Goal: Information Seeking & Learning: Learn about a topic

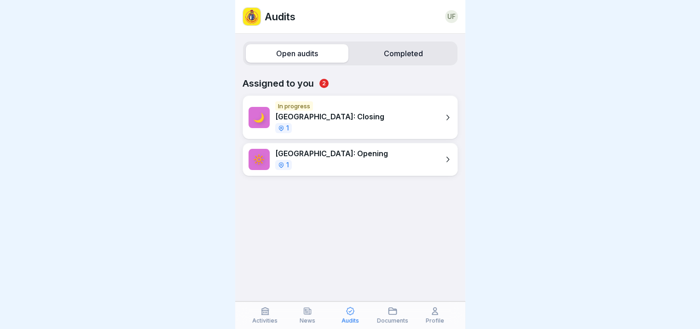
click at [269, 319] on p "Activities" at bounding box center [264, 320] width 25 height 6
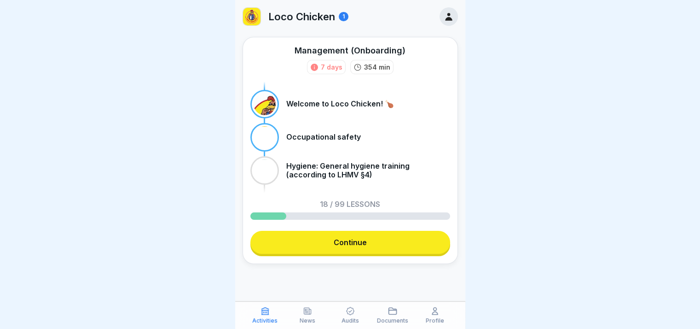
scroll to position [7, 0]
click at [302, 243] on link "Continue" at bounding box center [350, 242] width 200 height 23
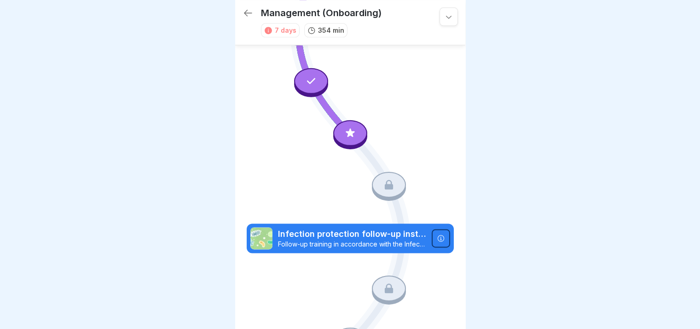
scroll to position [1145, 0]
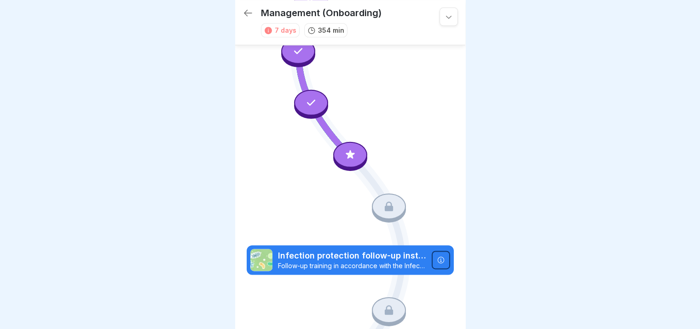
click at [342, 142] on div at bounding box center [350, 155] width 34 height 26
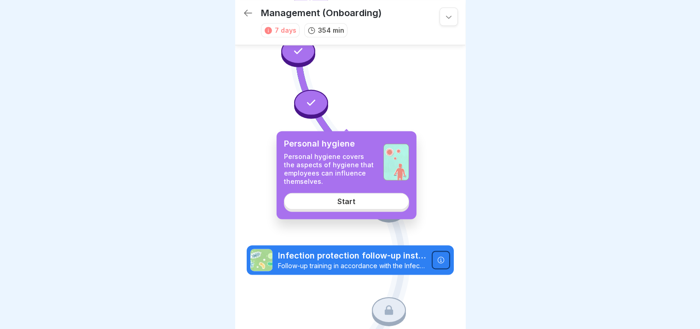
click at [343, 202] on div "Start" at bounding box center [346, 200] width 18 height 8
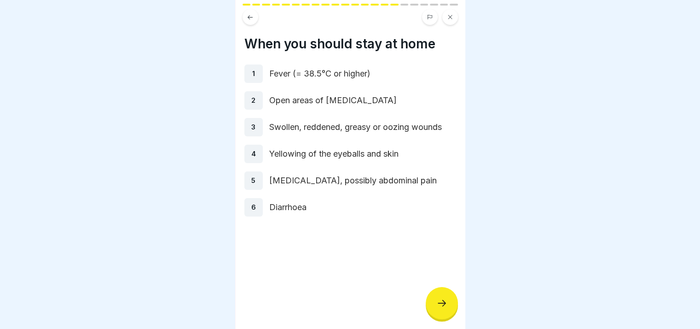
click at [343, 202] on p "Diarrhoea" at bounding box center [362, 207] width 187 height 12
click at [436, 300] on div at bounding box center [442, 303] width 32 height 32
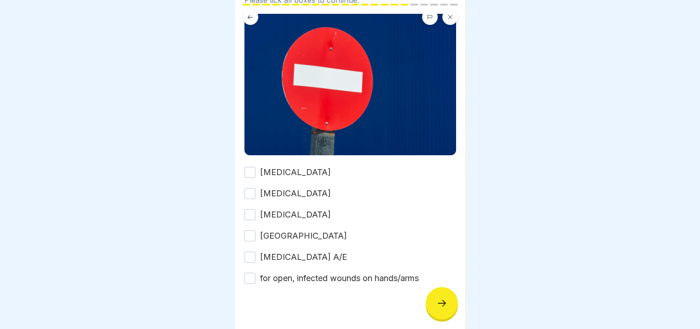
scroll to position [83, 0]
click at [294, 171] on label "Typhoid fever" at bounding box center [295, 172] width 71 height 12
click at [255, 171] on button "Typhoid fever" at bounding box center [249, 171] width 11 height 11
click at [272, 194] on label "Cholera" at bounding box center [295, 193] width 71 height 12
click at [255, 194] on button "Cholera" at bounding box center [249, 192] width 11 height 11
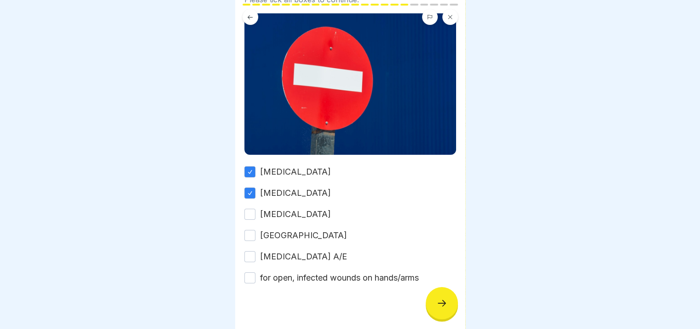
click at [271, 208] on label "Salmonellosis" at bounding box center [295, 214] width 71 height 12
click at [255, 208] on button "Salmonellosis" at bounding box center [249, 213] width 11 height 11
click at [262, 232] on label "Ruhr" at bounding box center [303, 235] width 87 height 12
click at [255, 232] on button "Ruhr" at bounding box center [249, 235] width 11 height 11
click at [262, 253] on label "Hepatitis A/E" at bounding box center [303, 256] width 87 height 12
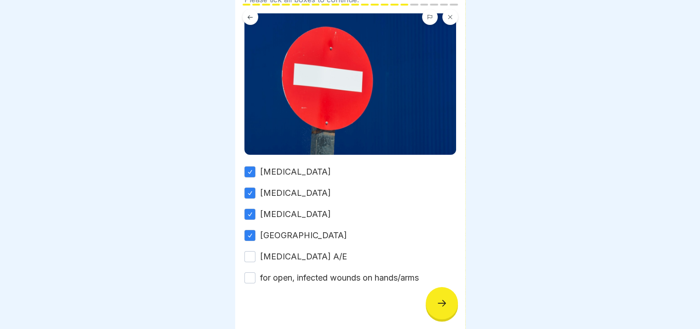
click at [255, 253] on button "Hepatitis A/E" at bounding box center [249, 256] width 11 height 11
click at [263, 261] on div "Typhoid fever Cholera Salmonellosis Ruhr Hepatitis A/E for open, infected wound…" at bounding box center [350, 225] width 212 height 118
click at [297, 277] on label "for open, infected wounds on hands/arms" at bounding box center [339, 278] width 159 height 12
click at [255, 277] on button "for open, infected wounds on hands/arms" at bounding box center [249, 277] width 11 height 11
click at [445, 308] on icon at bounding box center [441, 302] width 11 height 11
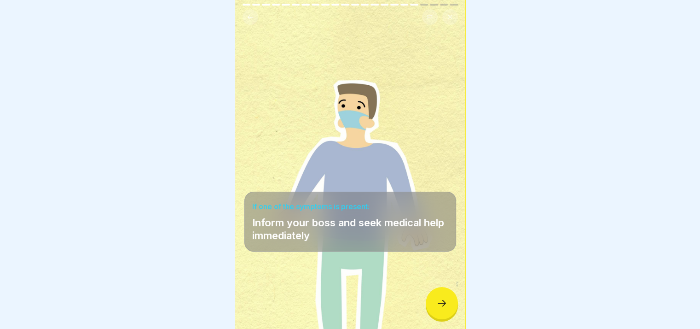
scroll to position [7, 0]
click at [441, 296] on div at bounding box center [442, 303] width 32 height 32
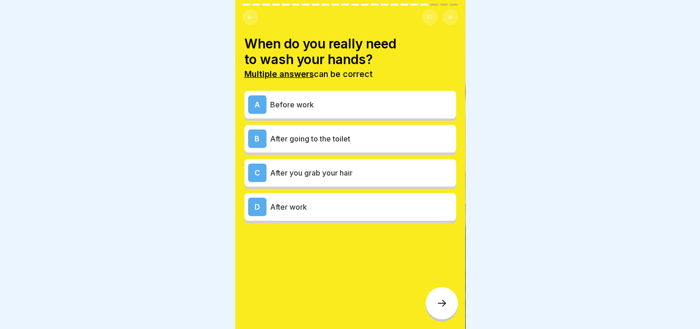
click at [291, 99] on p "Before work" at bounding box center [361, 104] width 182 height 11
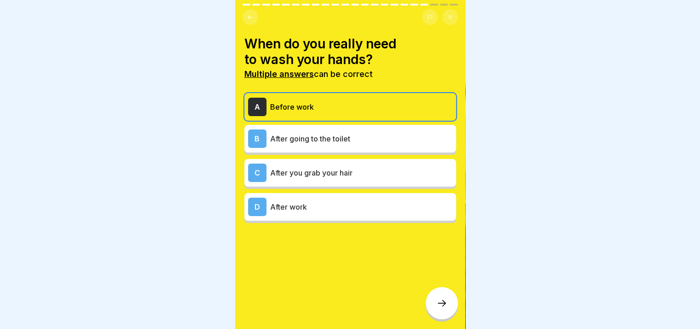
click at [301, 135] on p "After going to the toilet" at bounding box center [361, 138] width 182 height 11
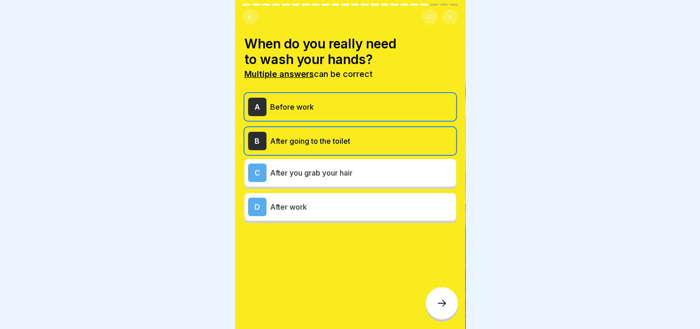
click at [442, 314] on div at bounding box center [442, 303] width 32 height 32
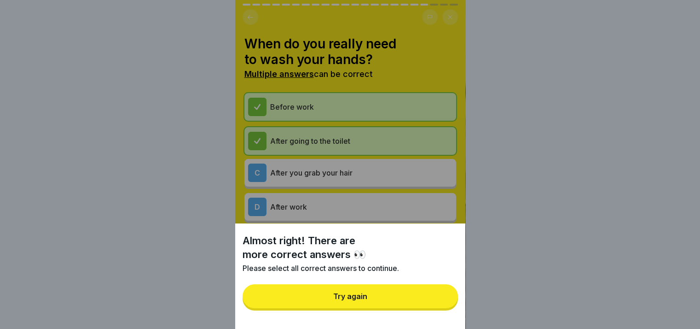
click at [383, 308] on button "Try again" at bounding box center [350, 296] width 215 height 24
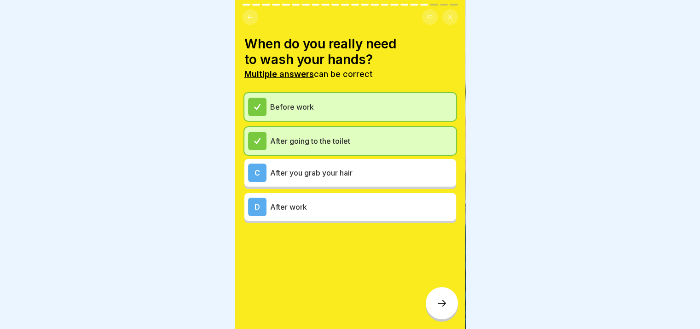
click at [448, 300] on div at bounding box center [442, 303] width 32 height 32
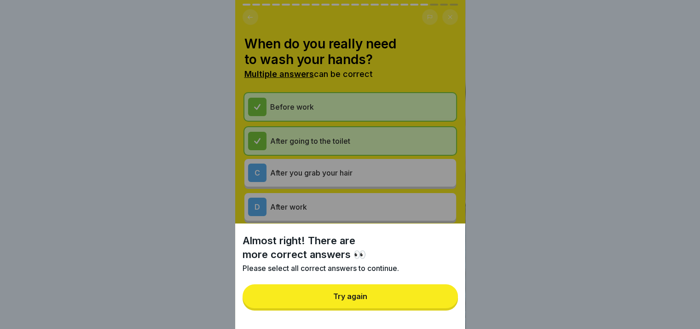
click at [406, 303] on button "Try again" at bounding box center [350, 296] width 215 height 24
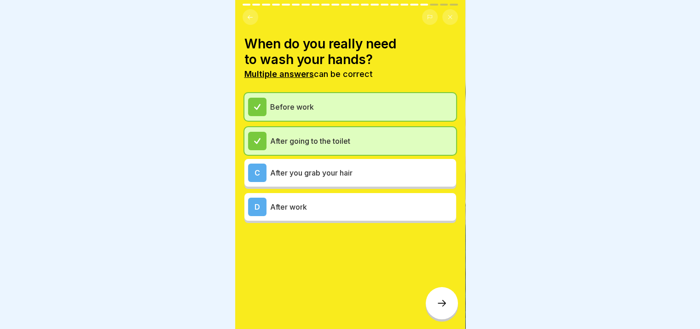
click at [317, 172] on div "C After you grab your hair" at bounding box center [350, 172] width 204 height 18
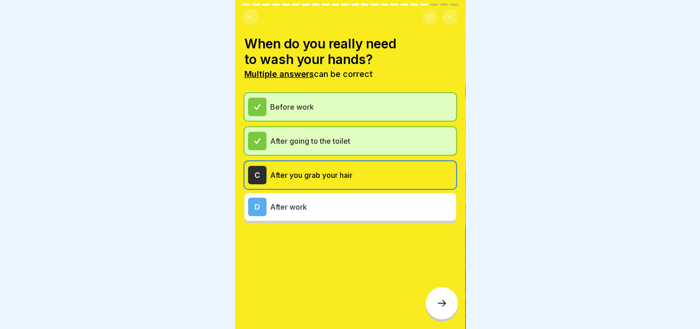
click at [440, 302] on icon at bounding box center [441, 302] width 11 height 11
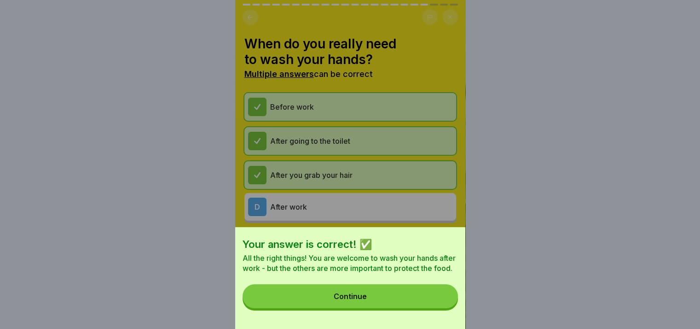
click at [390, 299] on button "Continue" at bounding box center [350, 296] width 215 height 24
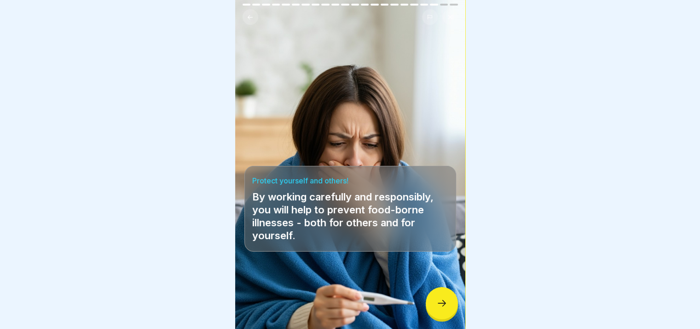
click at [435, 301] on div at bounding box center [442, 303] width 32 height 32
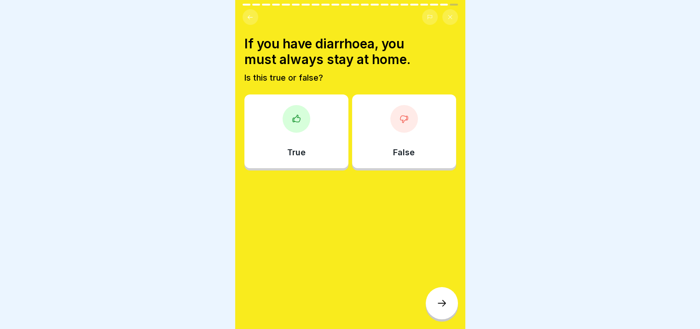
click at [301, 134] on div "True" at bounding box center [296, 131] width 104 height 74
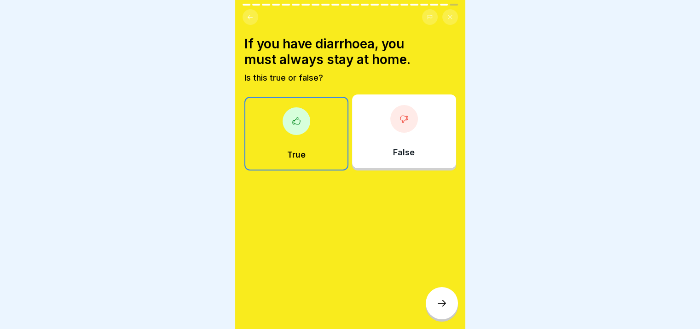
click at [447, 301] on icon at bounding box center [441, 302] width 11 height 11
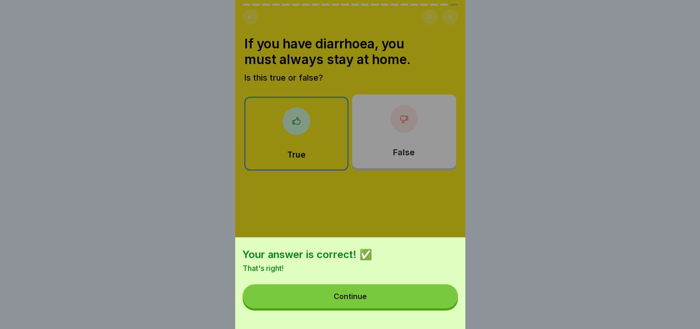
click at [422, 301] on button "Continue" at bounding box center [350, 296] width 215 height 24
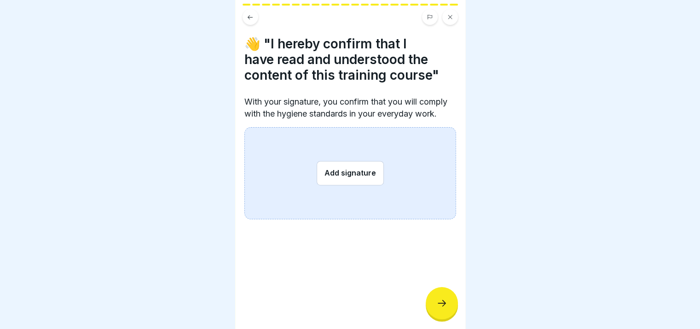
click at [361, 179] on button "Add signature" at bounding box center [350, 173] width 67 height 24
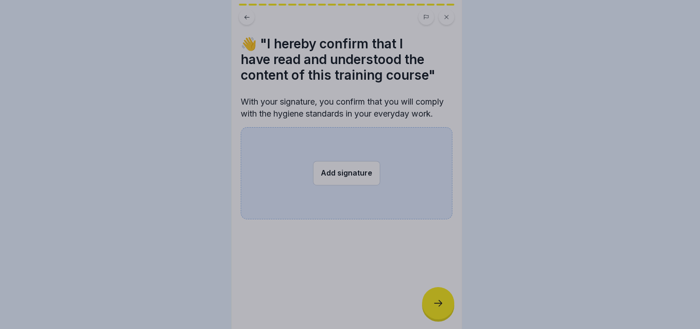
scroll to position [0, 0]
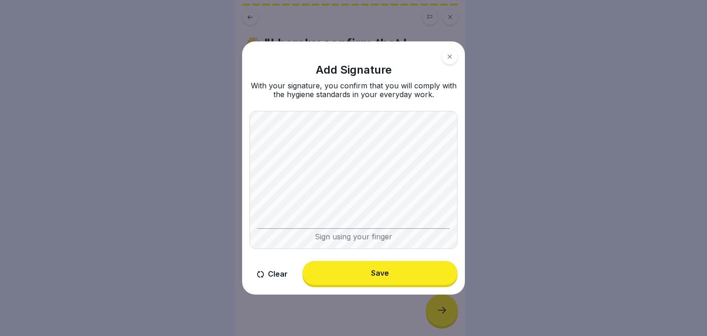
click at [367, 275] on button "Save" at bounding box center [379, 273] width 155 height 24
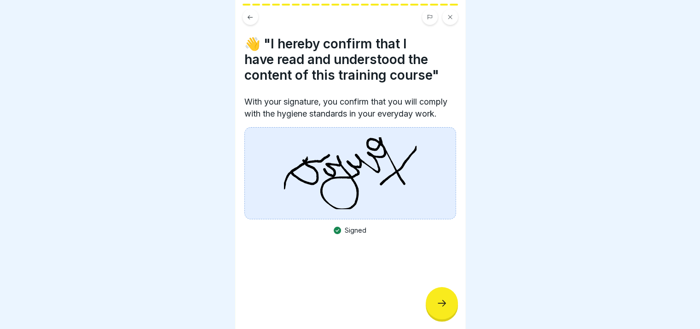
click at [438, 316] on div at bounding box center [442, 303] width 32 height 32
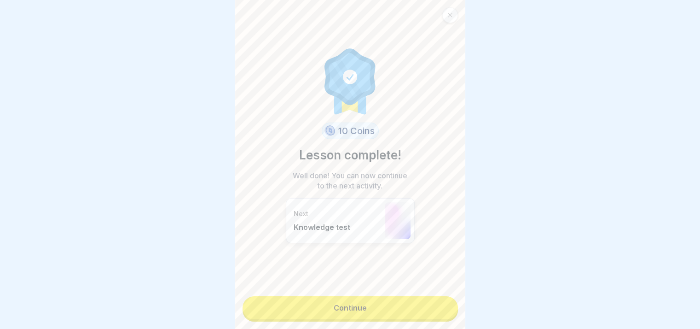
click at [407, 312] on link "Continue" at bounding box center [350, 307] width 215 height 23
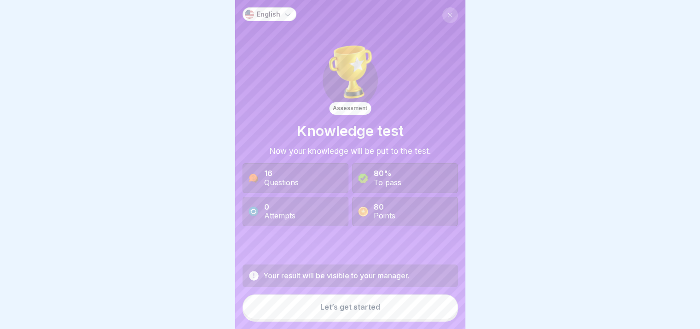
click at [396, 312] on button "Let’s get started" at bounding box center [350, 306] width 215 height 25
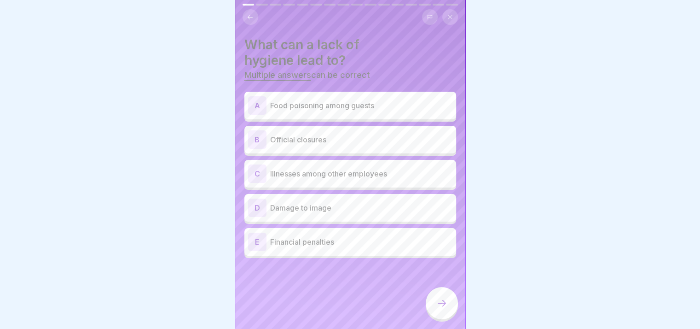
click at [303, 122] on div "A Food poisoning among guests B Official closures C Illnesses among other emplo…" at bounding box center [350, 176] width 212 height 164
click at [312, 107] on p "Food poisoning among guests" at bounding box center [361, 105] width 182 height 11
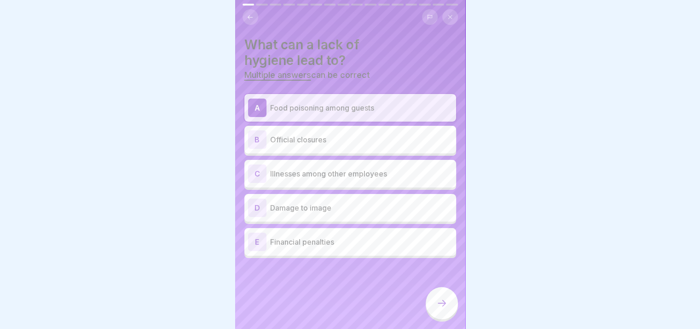
click at [328, 174] on p "Illnesses among other employees" at bounding box center [361, 173] width 182 height 11
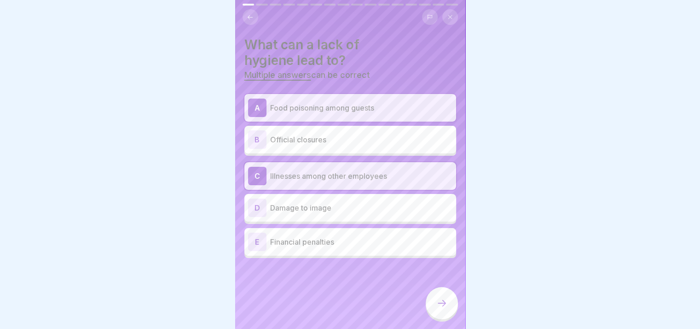
click at [307, 214] on div "D Damage to image" at bounding box center [350, 207] width 204 height 18
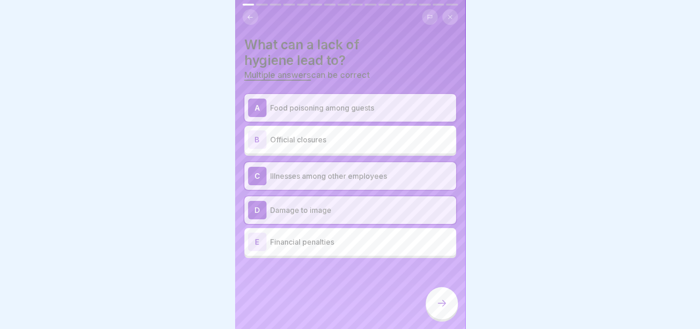
click at [442, 308] on icon at bounding box center [441, 302] width 11 height 11
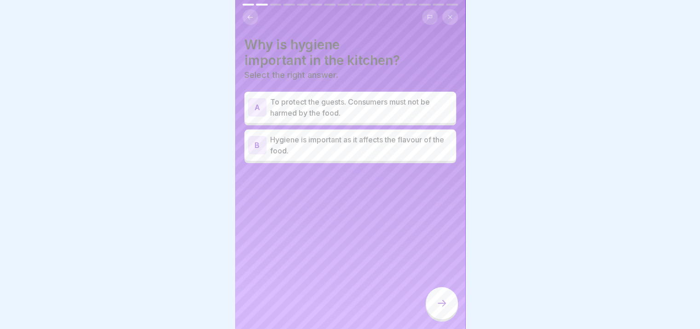
click at [323, 121] on div "A To protect the guests. Consumers must not be harmed by the food." at bounding box center [350, 107] width 212 height 31
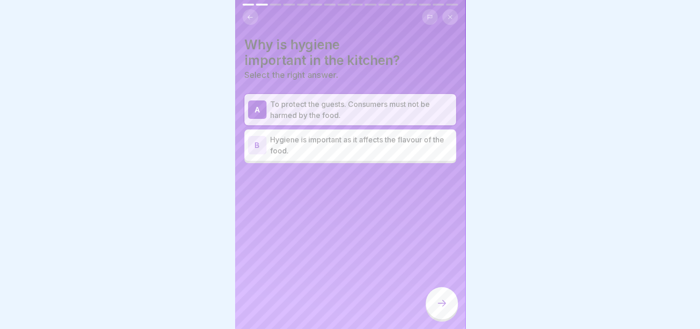
click at [337, 149] on p "Hygiene is important as it affects the flavour of the food." at bounding box center [361, 145] width 182 height 22
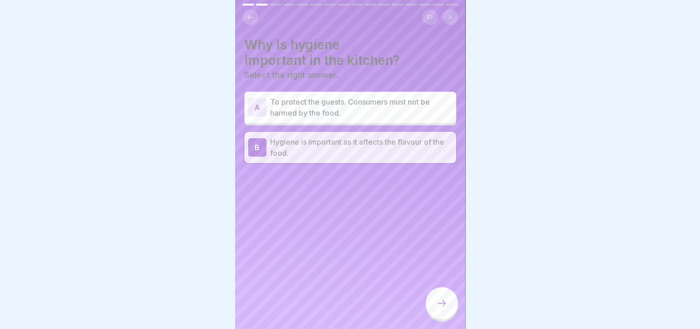
click at [318, 102] on p "To protect the guests. Consumers must not be harmed by the food." at bounding box center [361, 107] width 182 height 22
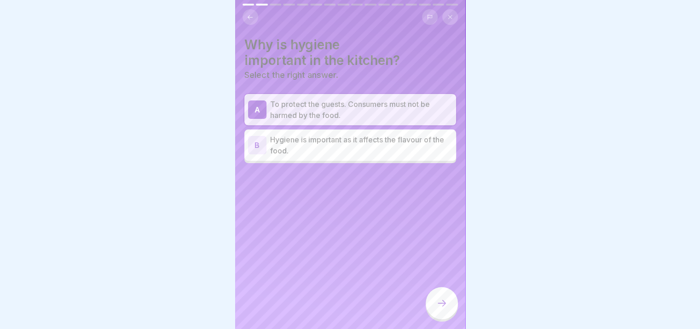
click at [437, 306] on icon at bounding box center [441, 302] width 11 height 11
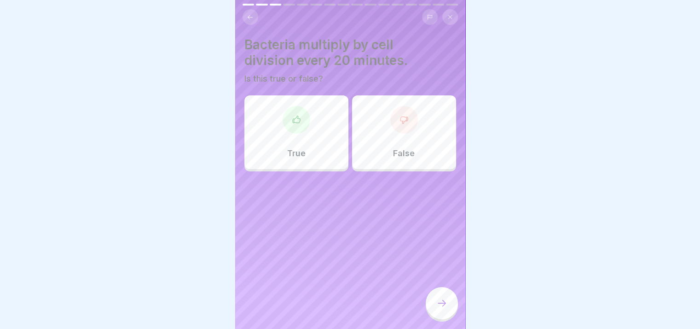
click at [304, 152] on div "True" at bounding box center [296, 132] width 104 height 74
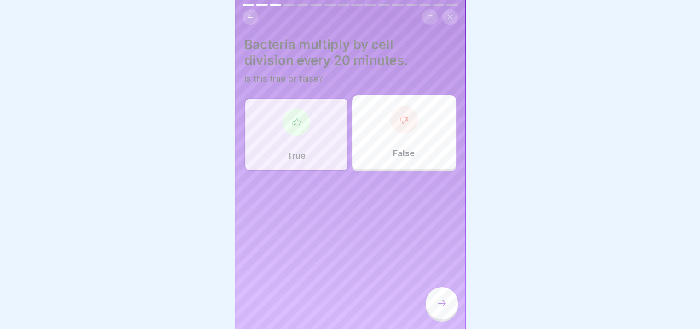
click at [445, 306] on icon at bounding box center [441, 302] width 11 height 11
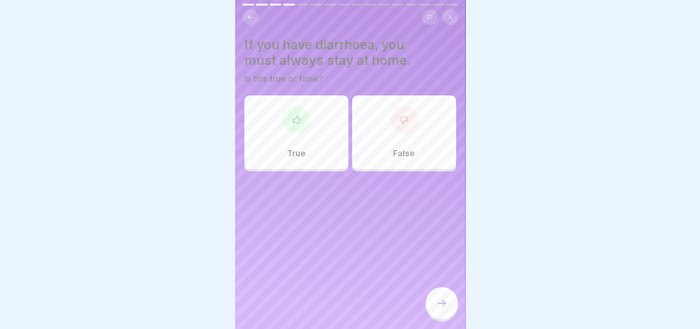
click at [299, 146] on div "True" at bounding box center [296, 132] width 104 height 74
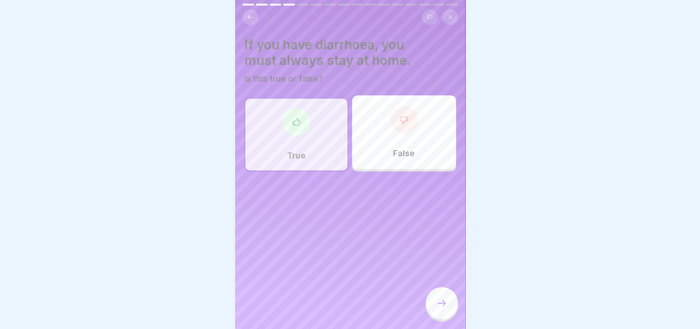
click at [299, 146] on div "True" at bounding box center [296, 135] width 104 height 74
click at [432, 314] on div at bounding box center [442, 303] width 32 height 32
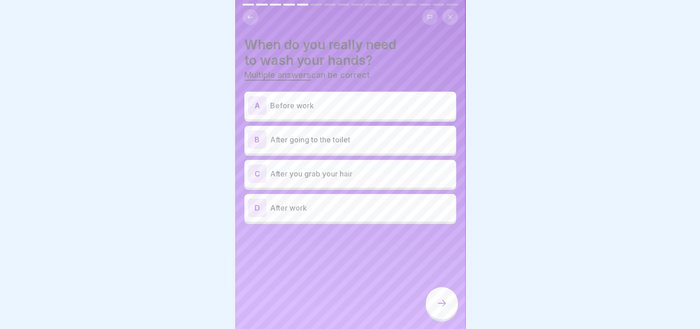
click at [317, 115] on div "A Before work" at bounding box center [350, 106] width 212 height 28
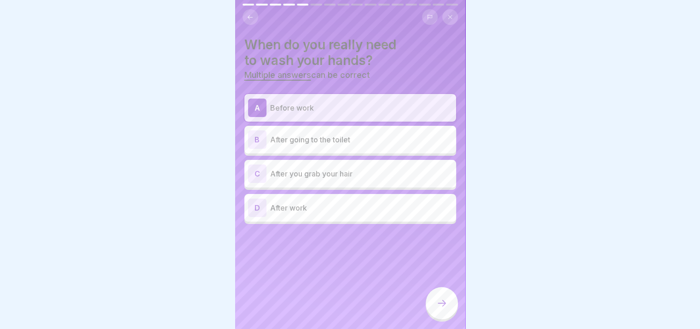
click at [315, 142] on p "After going to the toilet" at bounding box center [361, 139] width 182 height 11
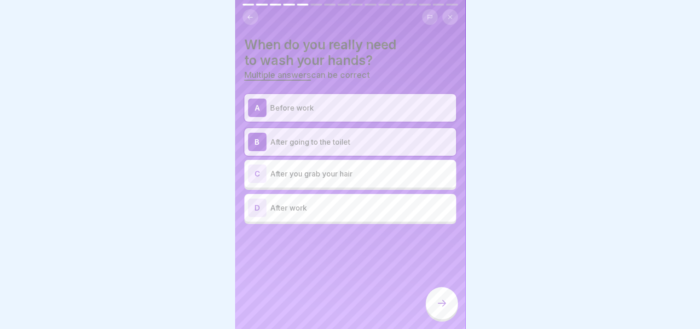
click at [302, 180] on div "C After you grab your hair" at bounding box center [350, 173] width 204 height 18
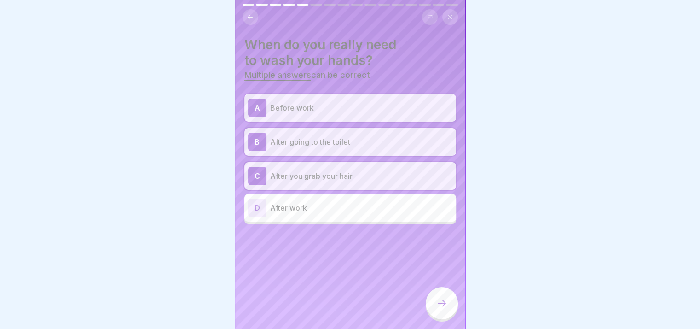
click at [434, 311] on div at bounding box center [442, 303] width 32 height 32
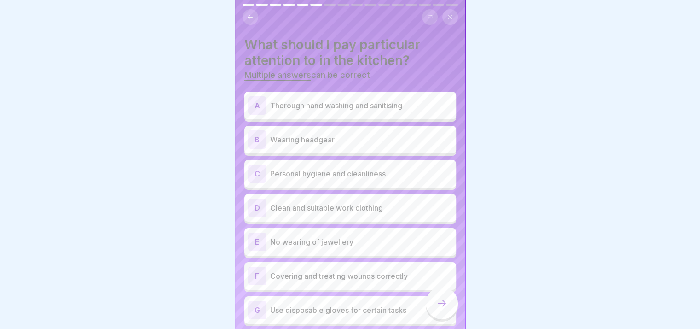
click at [327, 109] on p "Thorough hand washing and sanitising" at bounding box center [361, 105] width 182 height 11
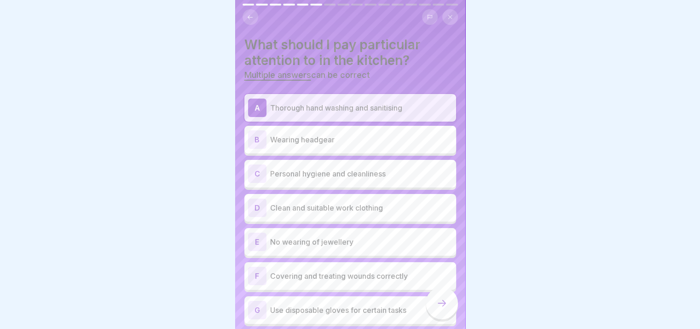
click at [319, 139] on p "Wearing headgear" at bounding box center [361, 139] width 182 height 11
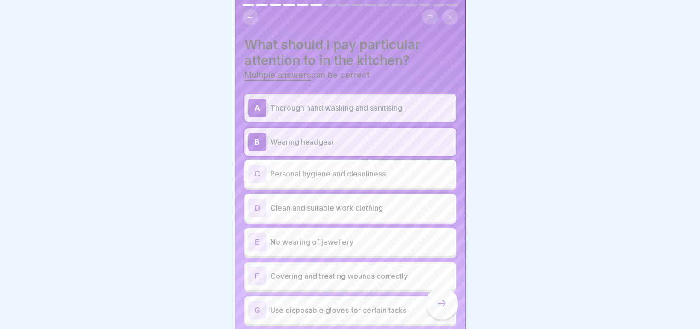
click at [319, 139] on p "Wearing headgear" at bounding box center [361, 141] width 182 height 11
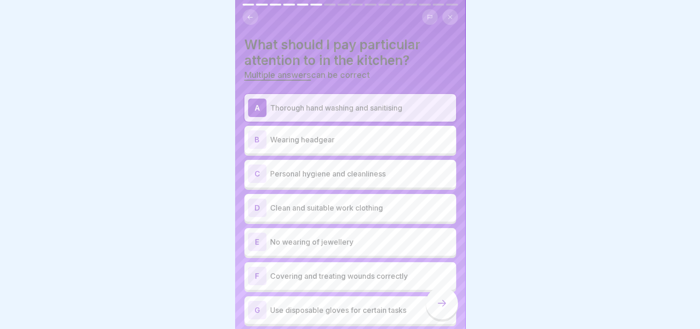
click at [319, 139] on p "Wearing headgear" at bounding box center [361, 139] width 182 height 11
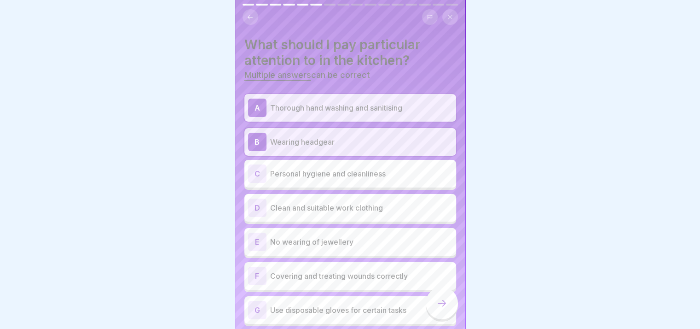
click at [330, 176] on p "Personal hygiene and cleanliness" at bounding box center [361, 173] width 182 height 11
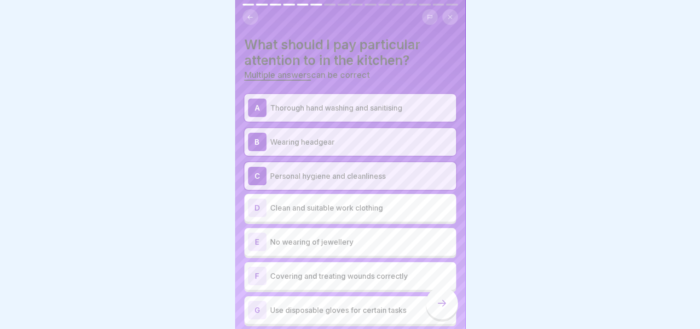
click at [325, 216] on div "D Clean and suitable work clothing" at bounding box center [350, 207] width 204 height 18
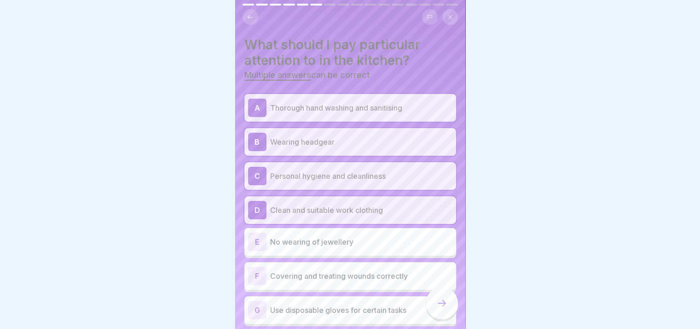
click at [321, 250] on div "E No wearing of jewellery" at bounding box center [350, 241] width 204 height 18
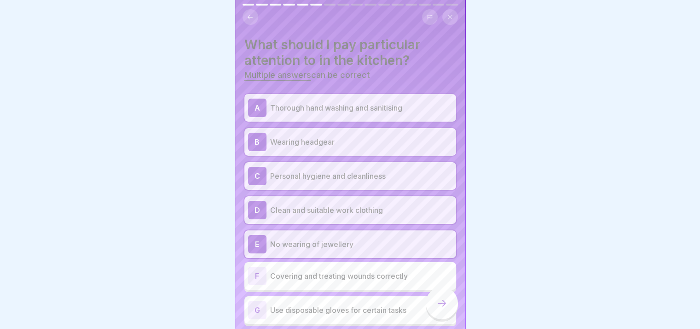
click at [324, 275] on p "Covering and treating wounds correctly" at bounding box center [361, 275] width 182 height 11
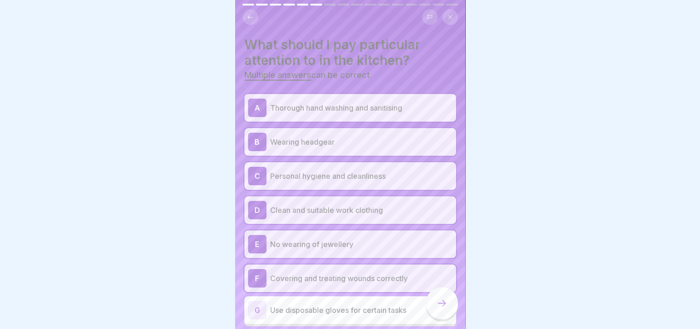
click at [329, 312] on p "Use disposable gloves for certain tasks" at bounding box center [361, 309] width 182 height 11
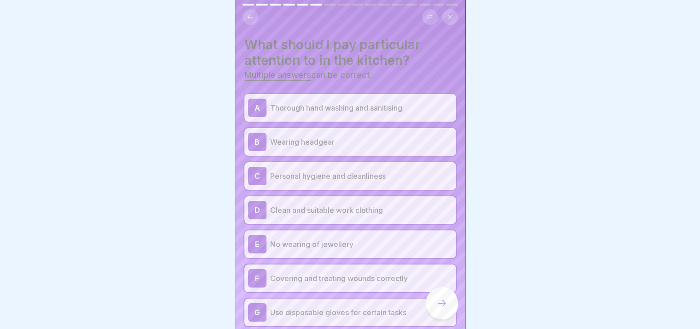
click at [433, 312] on div at bounding box center [442, 303] width 32 height 32
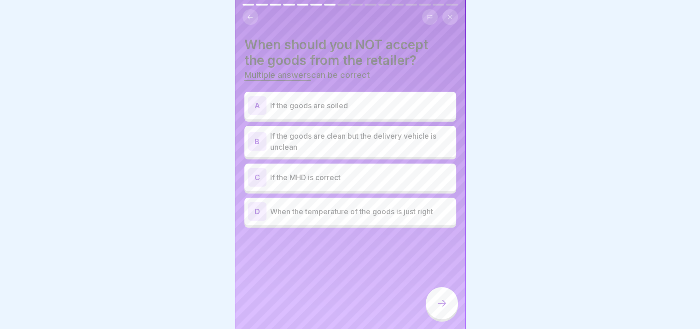
click at [304, 110] on p "If the goods are soiled" at bounding box center [361, 105] width 182 height 11
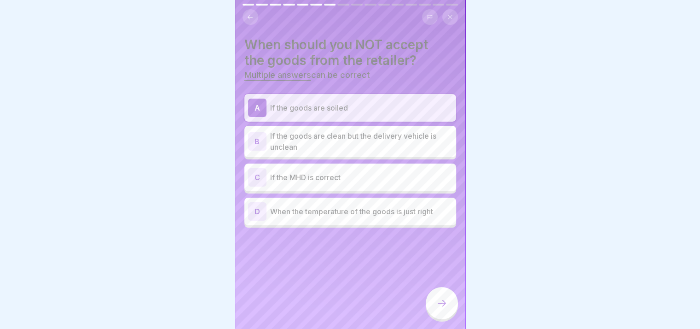
click at [306, 144] on p "If the goods are clean but the delivery vehicle is unclean" at bounding box center [361, 141] width 182 height 22
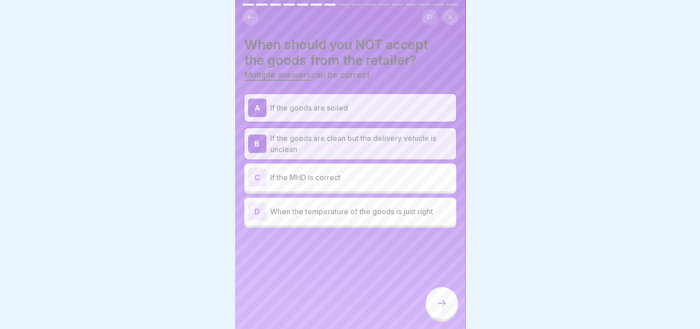
click at [312, 178] on p "If the MHD is correct" at bounding box center [361, 177] width 182 height 11
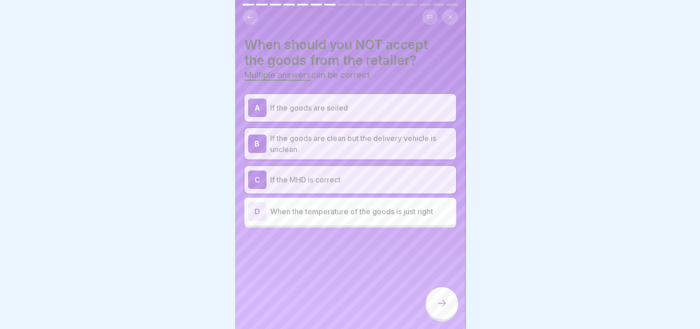
click at [427, 306] on div at bounding box center [442, 303] width 32 height 32
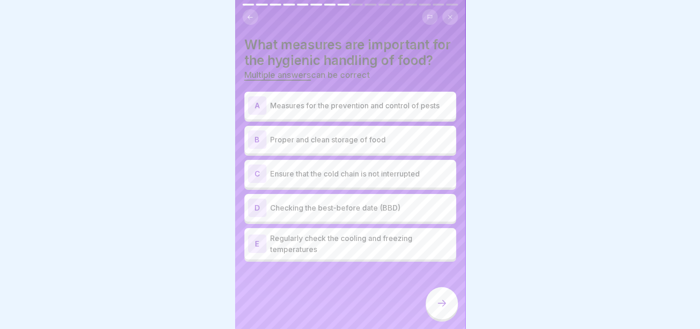
click at [364, 115] on div "A Measures for the prevention and control of pests" at bounding box center [350, 105] width 204 height 18
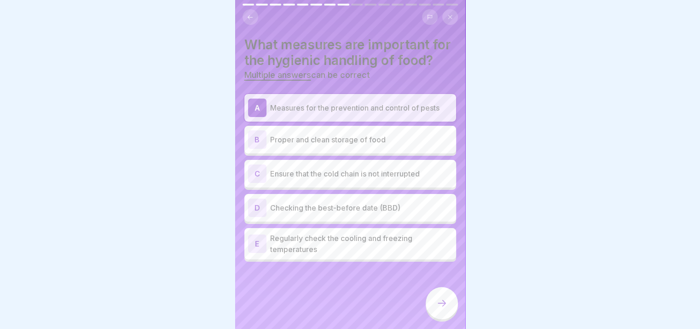
click at [364, 146] on div "B Proper and clean storage of food" at bounding box center [350, 139] width 204 height 18
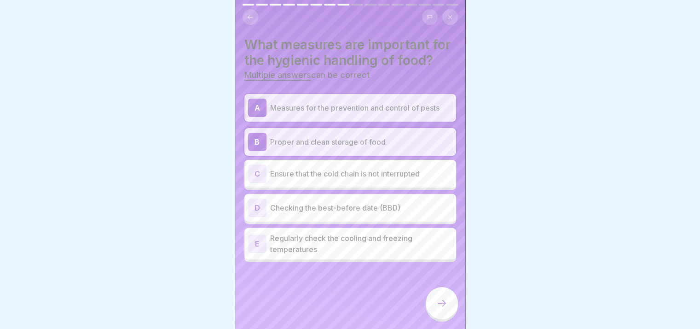
click at [357, 176] on div "C Ensure that the cold chain is not interrupted" at bounding box center [350, 174] width 212 height 28
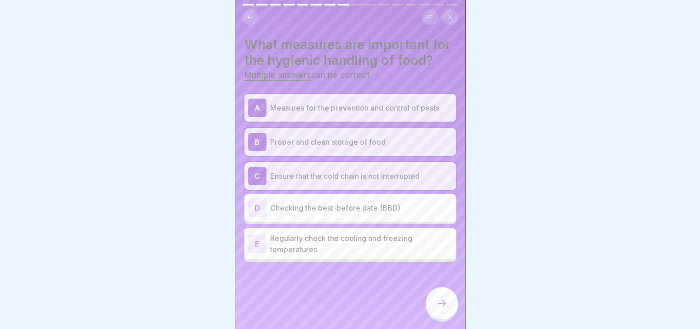
click at [366, 213] on p "Checking the best-before date (BBD)" at bounding box center [361, 207] width 182 height 11
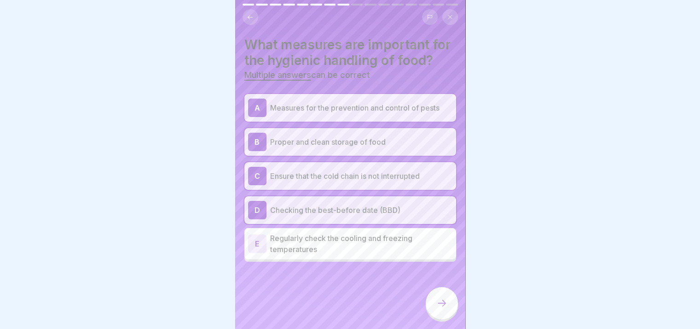
click at [438, 316] on div at bounding box center [442, 303] width 32 height 32
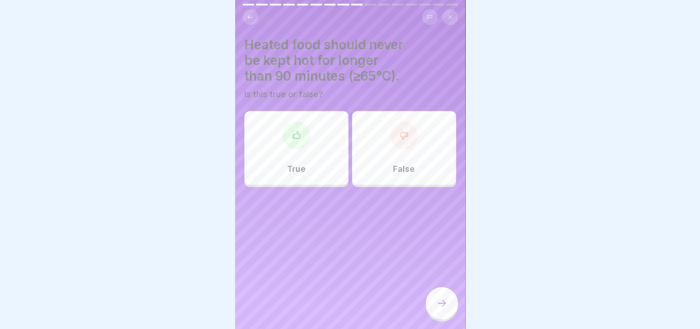
click at [438, 316] on div at bounding box center [442, 303] width 32 height 32
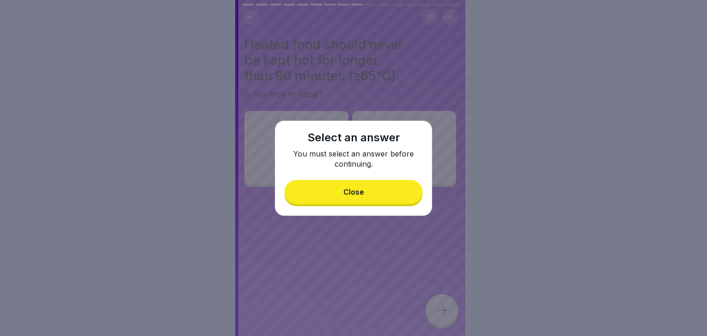
click at [362, 191] on div "Close" at bounding box center [353, 192] width 21 height 8
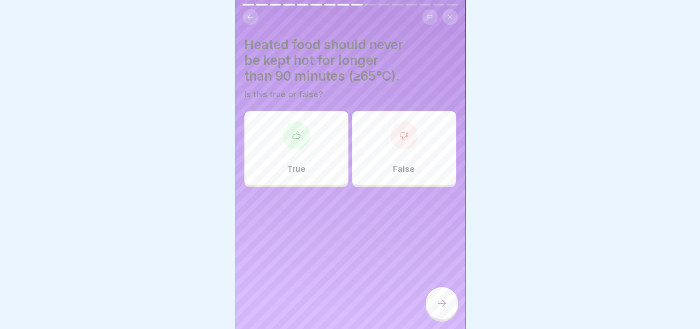
click at [314, 154] on div "True" at bounding box center [296, 148] width 104 height 74
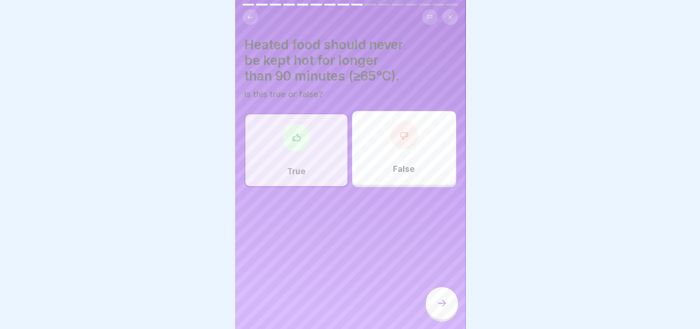
click at [439, 316] on div at bounding box center [442, 303] width 32 height 32
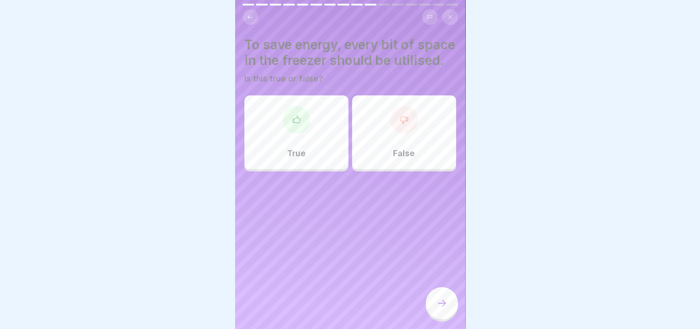
click at [316, 164] on div "True" at bounding box center [296, 132] width 104 height 74
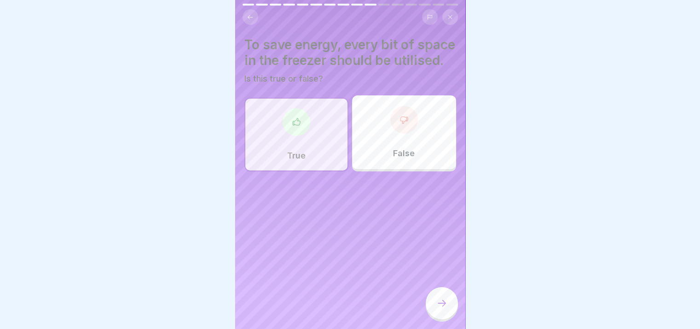
click at [448, 309] on div at bounding box center [442, 303] width 32 height 32
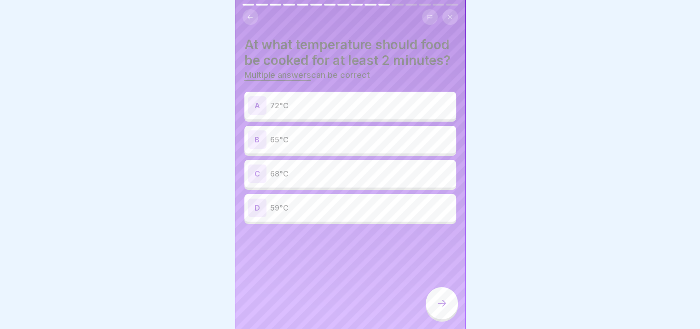
click at [345, 111] on p "72°C" at bounding box center [361, 105] width 182 height 11
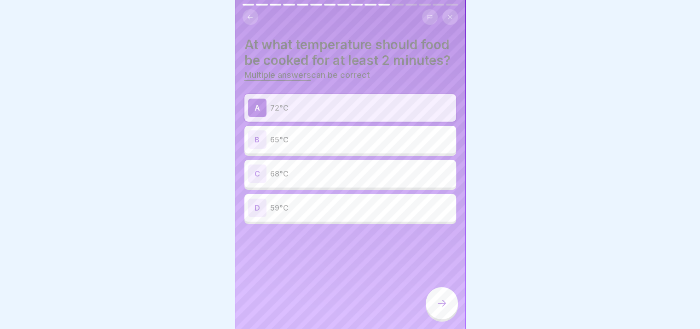
click at [337, 145] on p "65°C" at bounding box center [361, 139] width 182 height 11
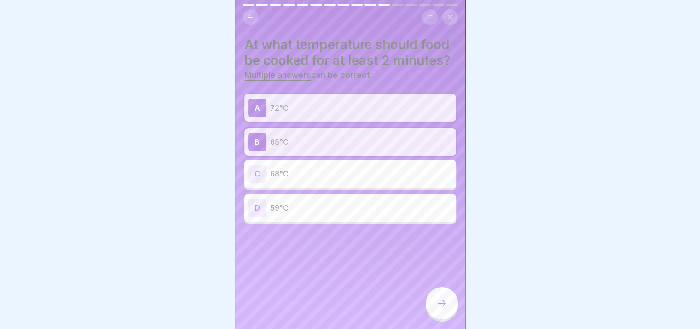
click at [433, 312] on div at bounding box center [442, 303] width 32 height 32
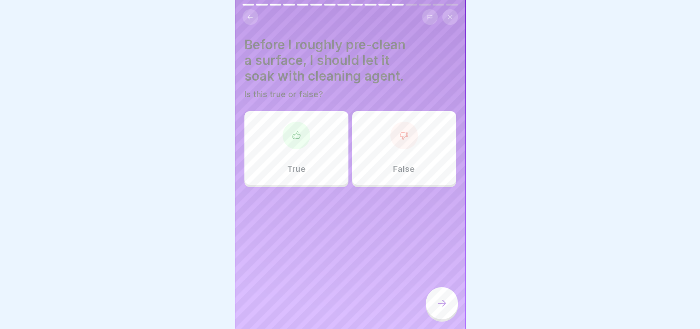
click at [301, 141] on div at bounding box center [297, 135] width 28 height 28
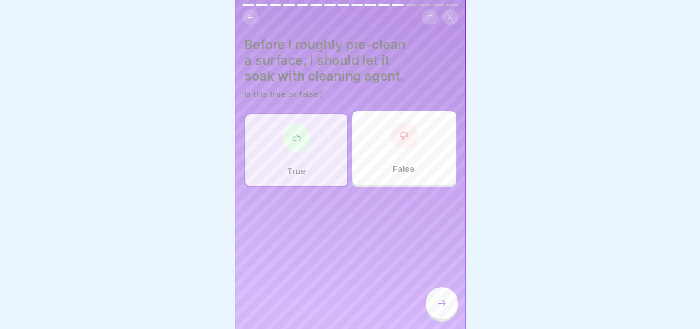
click at [437, 308] on icon at bounding box center [441, 302] width 11 height 11
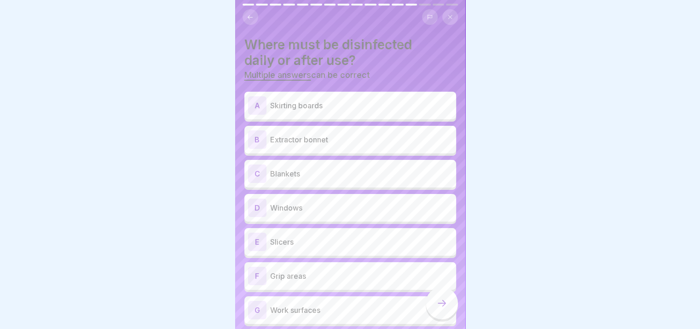
click at [374, 123] on div "A Skirting boards B Extractor bonnet C Blankets D Windows E Slicers F Grip area…" at bounding box center [350, 210] width 212 height 232
click at [366, 98] on div "A Skirting boards" at bounding box center [350, 105] width 204 height 18
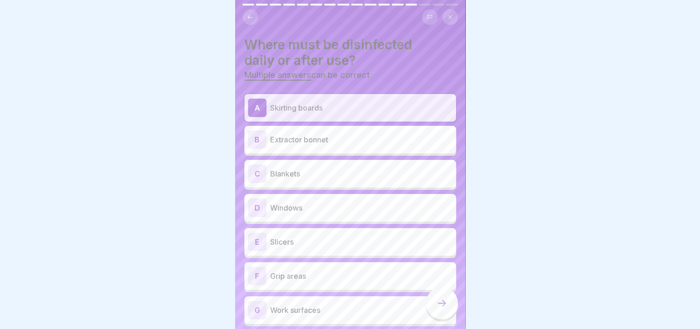
click at [362, 123] on div "A Skirting boards B Extractor bonnet C Blankets D Windows E Slicers F Grip area…" at bounding box center [350, 210] width 212 height 232
click at [359, 132] on div "B Extractor bonnet" at bounding box center [350, 139] width 204 height 18
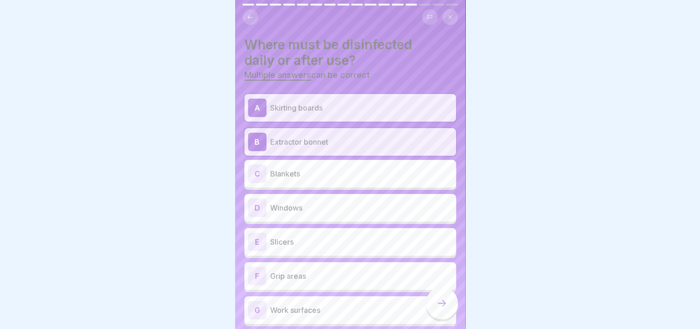
click at [341, 173] on p "Blankets" at bounding box center [361, 173] width 182 height 11
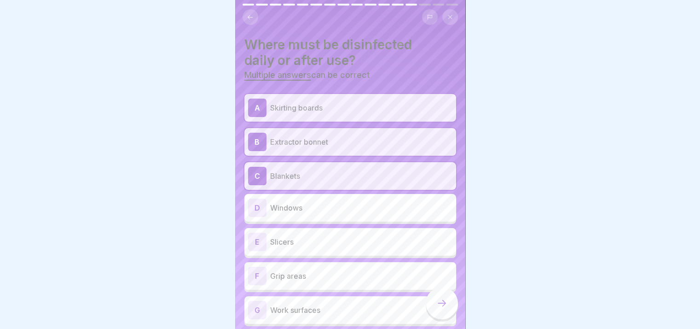
click at [328, 208] on p "Windows" at bounding box center [361, 207] width 182 height 11
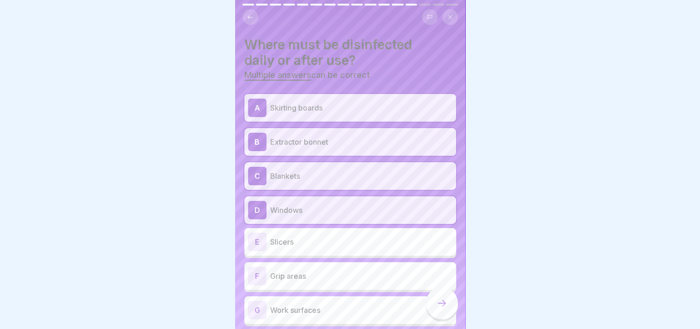
click at [324, 239] on p "Slicers" at bounding box center [361, 241] width 182 height 11
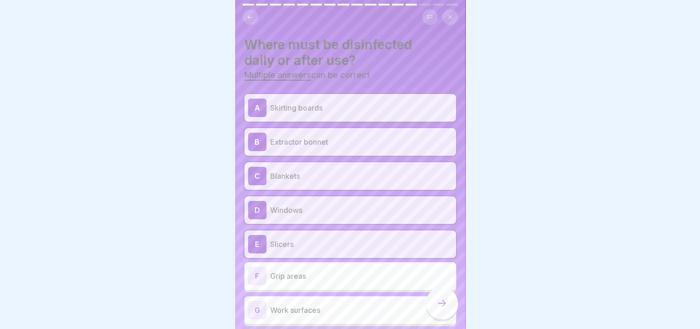
click at [312, 277] on p "Grip areas" at bounding box center [361, 275] width 182 height 11
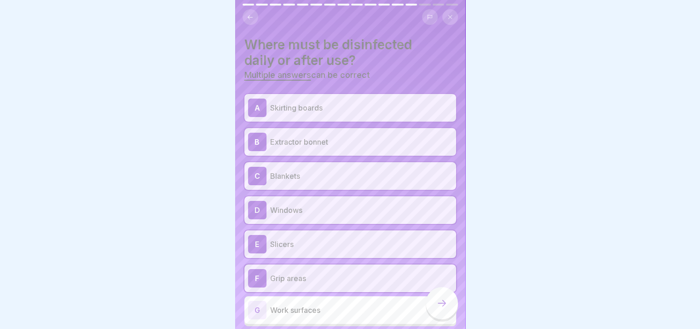
click at [309, 308] on p "Work surfaces" at bounding box center [361, 309] width 182 height 11
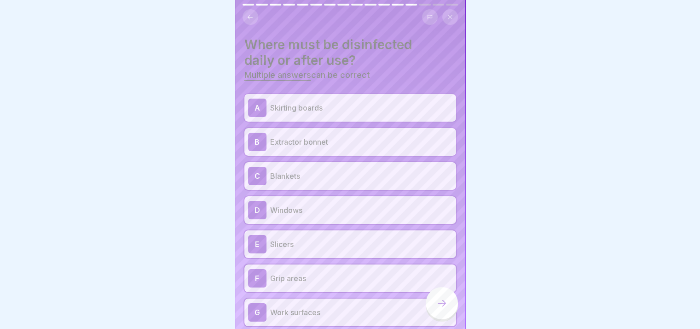
click at [447, 302] on div at bounding box center [442, 303] width 32 height 32
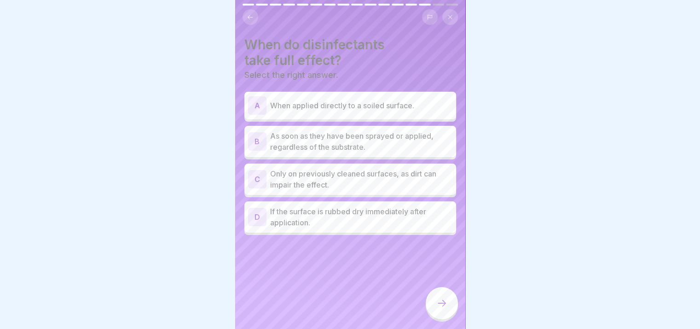
click at [387, 173] on p "Only on previously cleaned surfaces, as dirt can impair the effect." at bounding box center [361, 179] width 182 height 22
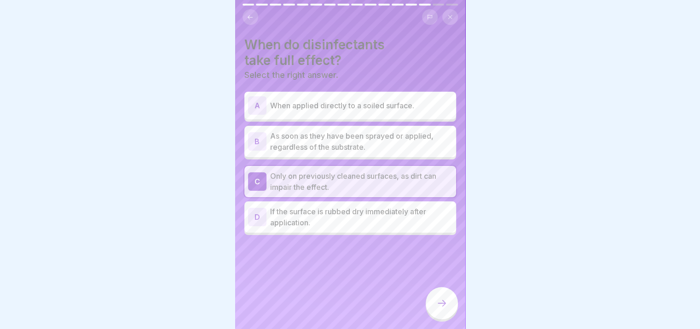
click at [352, 111] on div "A When applied directly to a soiled surface." at bounding box center [350, 105] width 204 height 18
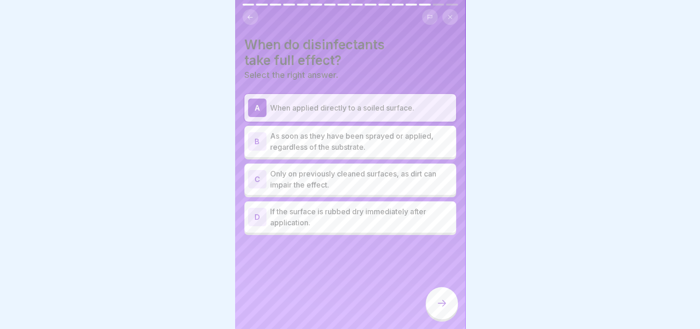
click at [352, 133] on p "As soon as they have been sprayed or applied, regardless of the substrate." at bounding box center [361, 141] width 182 height 22
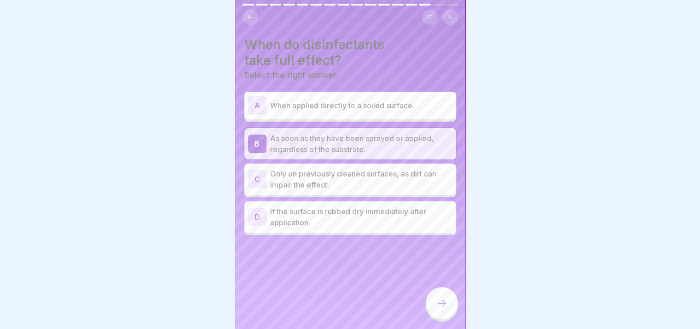
click at [341, 104] on p "When applied directly to a soiled surface." at bounding box center [361, 105] width 182 height 11
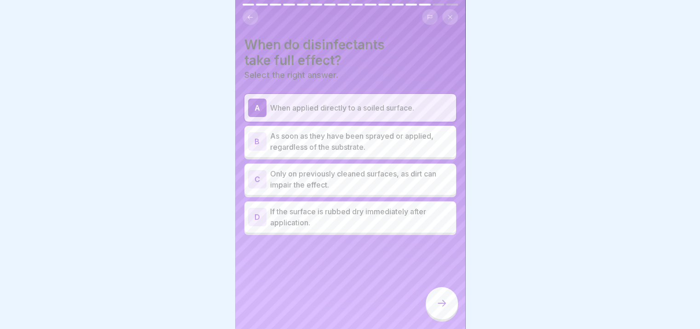
click at [442, 305] on div at bounding box center [442, 303] width 32 height 32
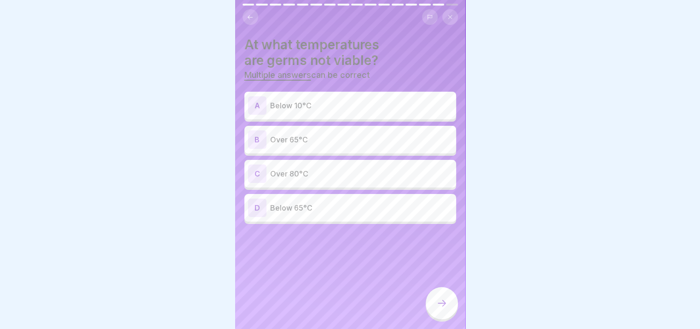
click at [337, 106] on p "Below 10°C" at bounding box center [361, 105] width 182 height 11
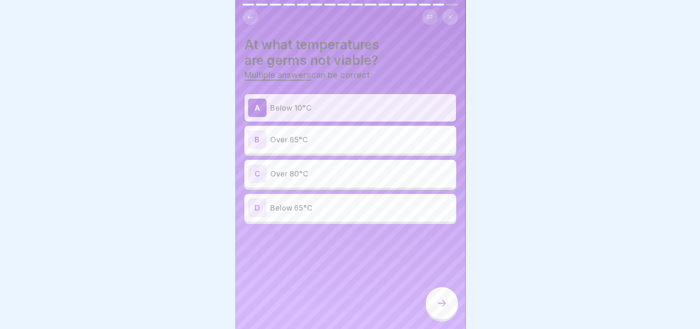
click at [439, 308] on icon at bounding box center [441, 302] width 11 height 11
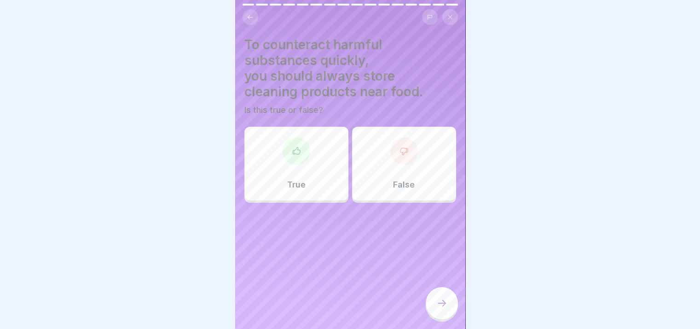
click at [279, 140] on div "True" at bounding box center [296, 164] width 104 height 74
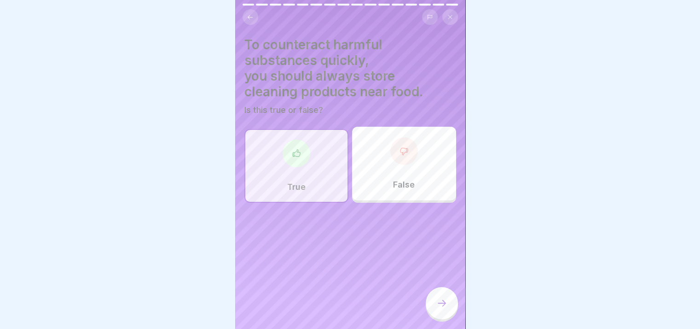
click at [443, 308] on icon at bounding box center [441, 302] width 11 height 11
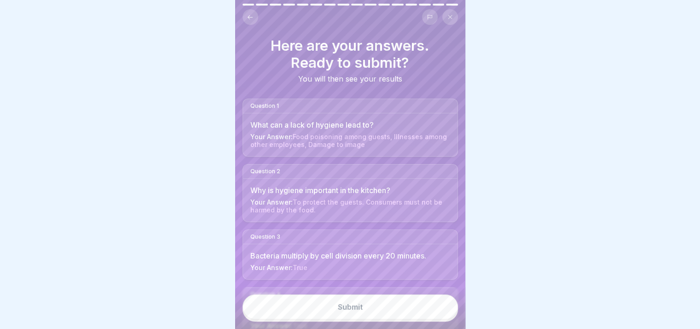
click at [424, 310] on button "Submit" at bounding box center [350, 306] width 215 height 25
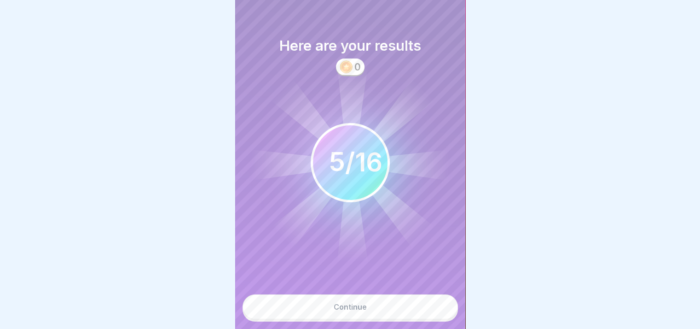
scroll to position [7, 0]
click at [424, 310] on button "Continue" at bounding box center [350, 306] width 215 height 25
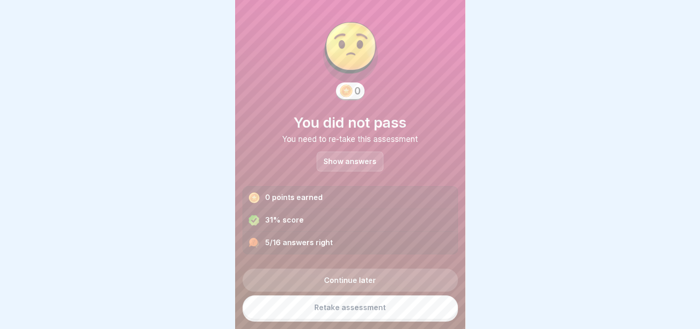
click at [364, 157] on p "Show answers" at bounding box center [350, 161] width 53 height 8
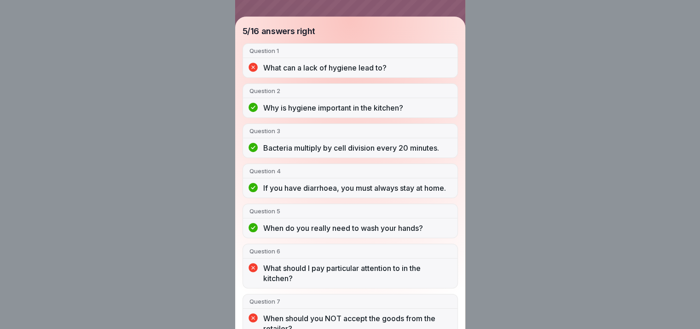
scroll to position [0, 0]
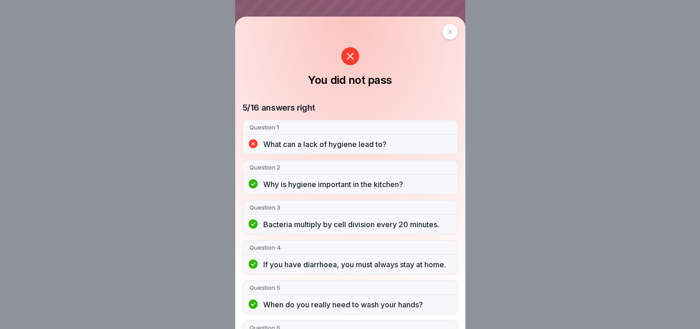
click at [442, 29] on div at bounding box center [450, 32] width 16 height 16
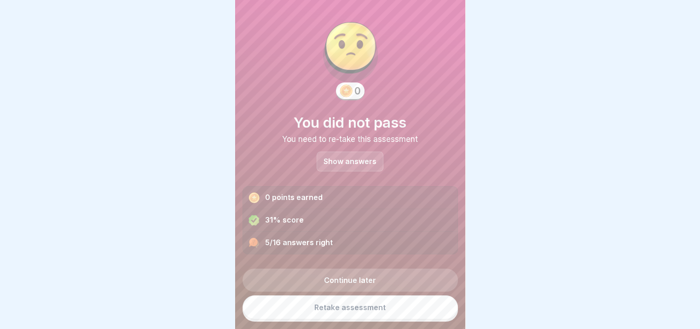
click at [357, 281] on link "Continue later" at bounding box center [350, 279] width 215 height 23
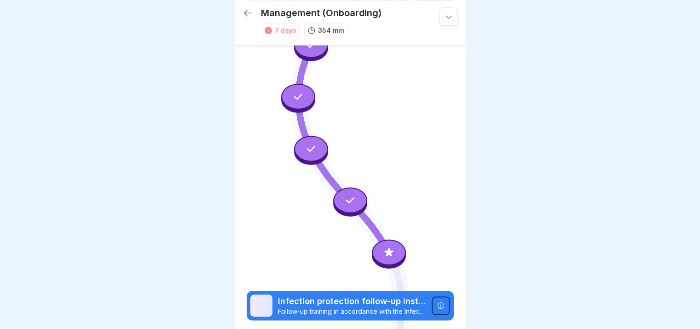
scroll to position [1146, 0]
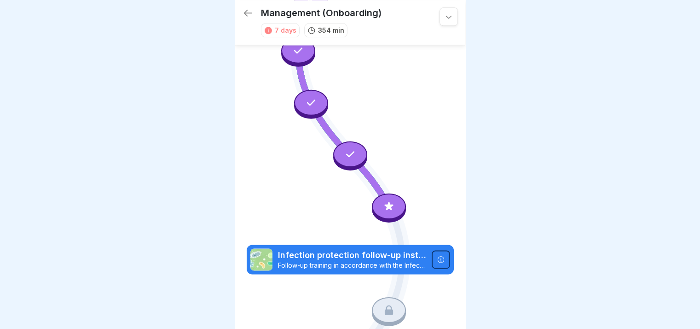
click at [387, 200] on icon at bounding box center [389, 206] width 12 height 12
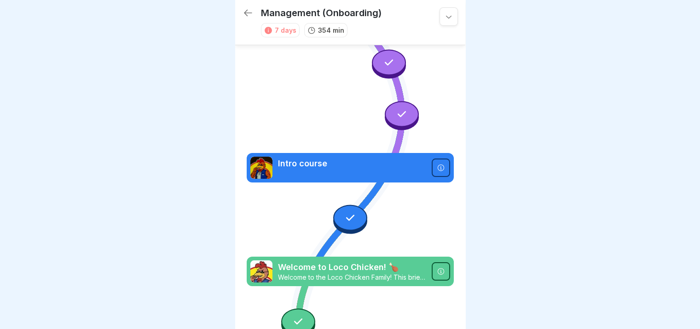
scroll to position [0, 0]
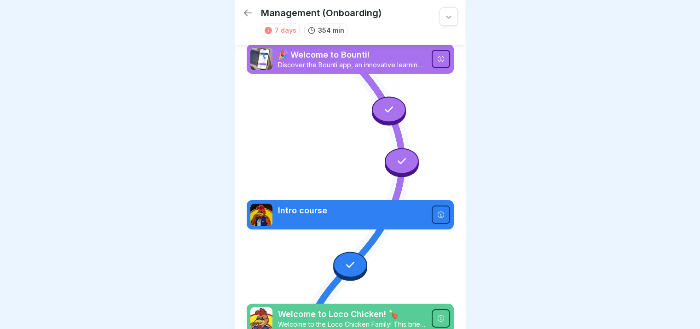
click at [444, 15] on icon at bounding box center [448, 16] width 9 height 9
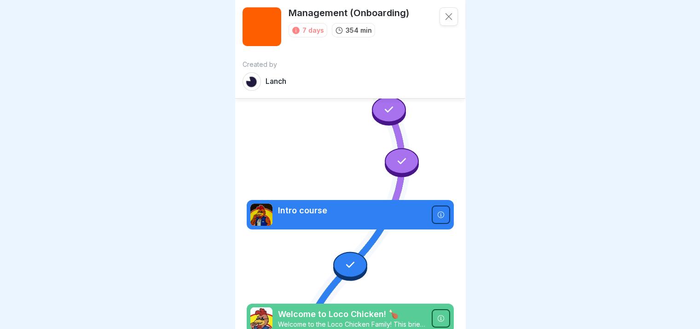
click at [444, 15] on icon at bounding box center [448, 16] width 9 height 9
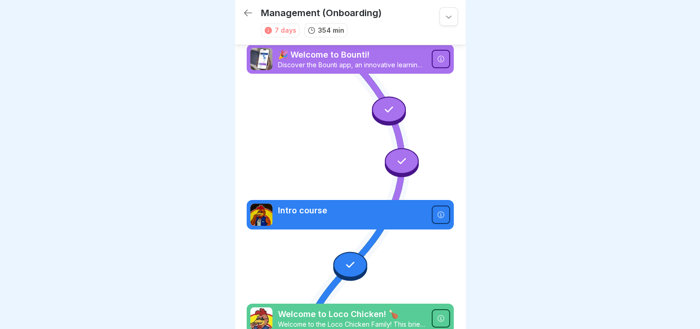
click at [249, 7] on icon at bounding box center [248, 12] width 11 height 11
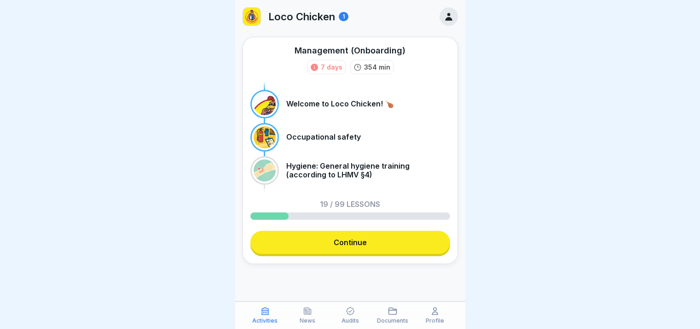
scroll to position [7, 0]
click at [355, 313] on div "Audits" at bounding box center [350, 314] width 38 height 17
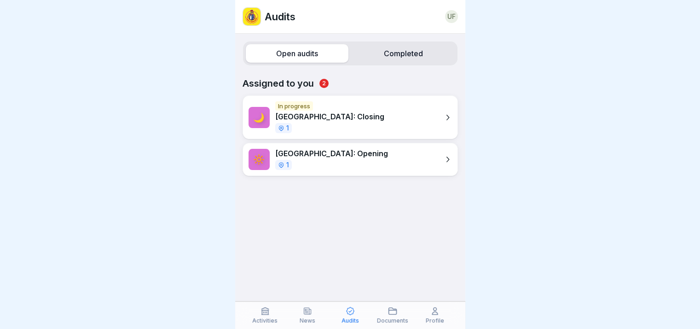
scroll to position [7, 0]
click at [320, 112] on p "[GEOGRAPHIC_DATA]: Closing" at bounding box center [329, 116] width 109 height 9
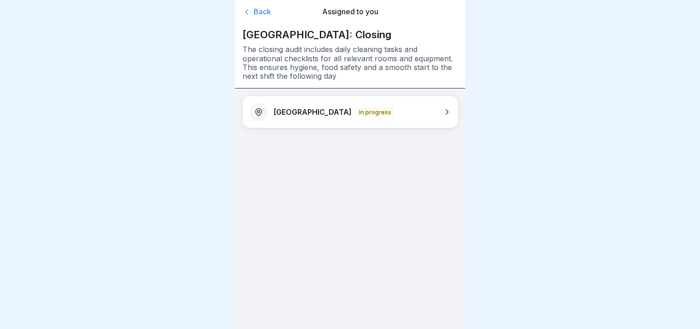
click at [263, 6] on div "Back Assigned to you" at bounding box center [350, 12] width 215 height 24
click at [262, 12] on div "Back" at bounding box center [277, 11] width 69 height 9
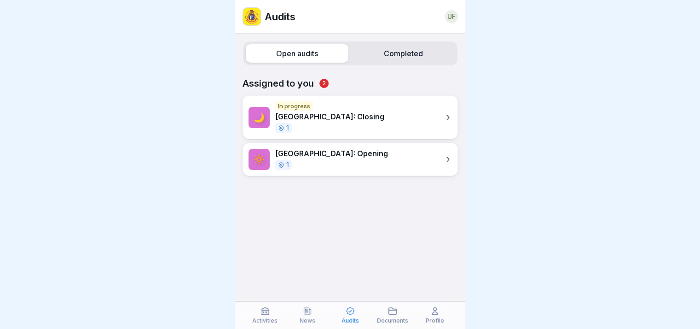
click at [388, 62] on label "Completed" at bounding box center [403, 53] width 103 height 18
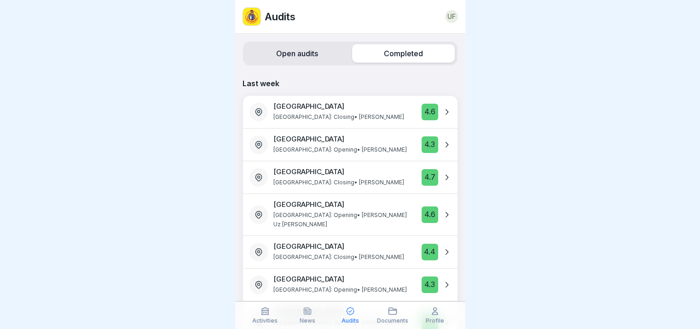
click at [410, 114] on div at bounding box center [413, 111] width 6 height 19
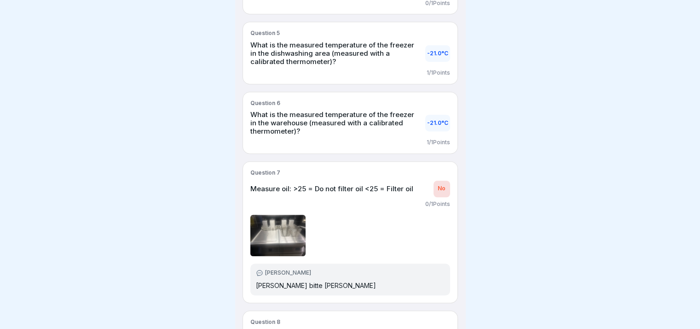
scroll to position [582, 0]
click at [289, 232] on img at bounding box center [277, 234] width 55 height 41
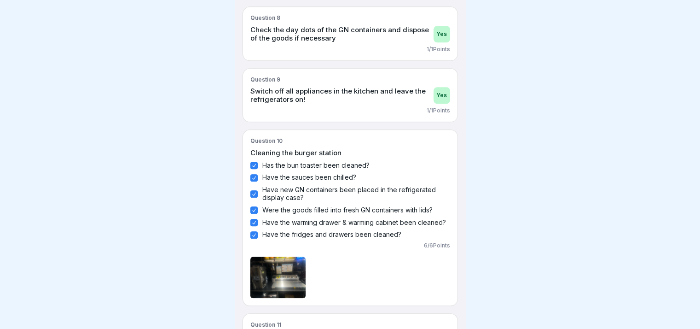
scroll to position [916, 0]
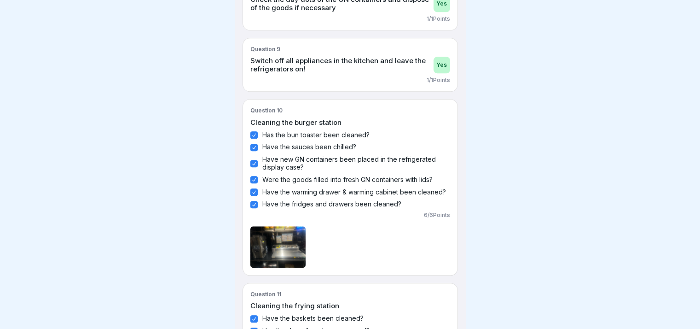
click at [285, 249] on img at bounding box center [277, 246] width 55 height 41
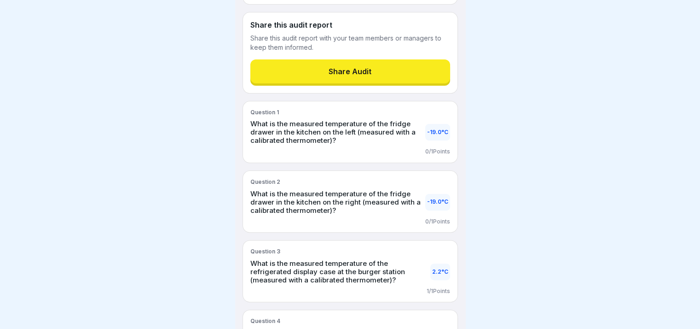
scroll to position [0, 0]
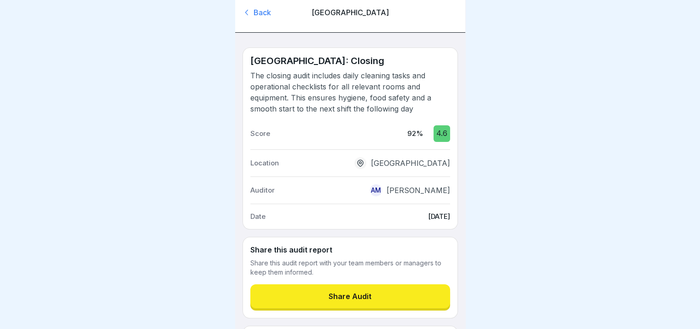
click at [246, 9] on icon at bounding box center [247, 12] width 9 height 9
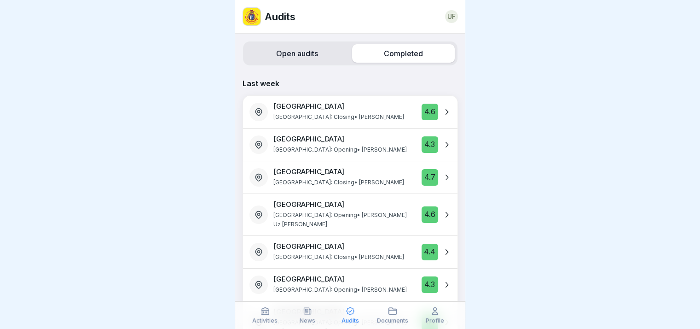
click at [285, 51] on label "Open audits" at bounding box center [297, 53] width 103 height 18
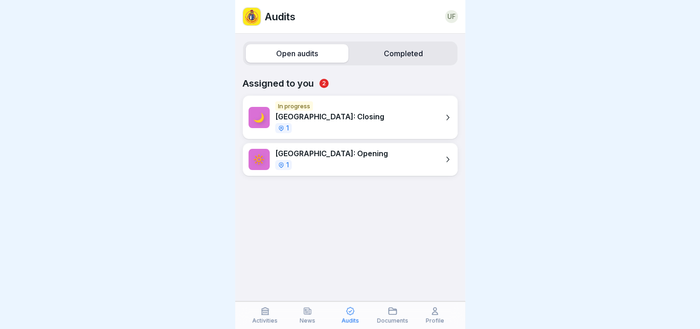
click at [389, 45] on label "Completed" at bounding box center [403, 53] width 103 height 18
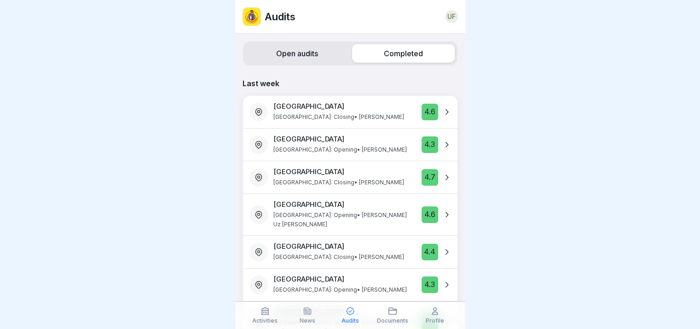
scroll to position [26, 0]
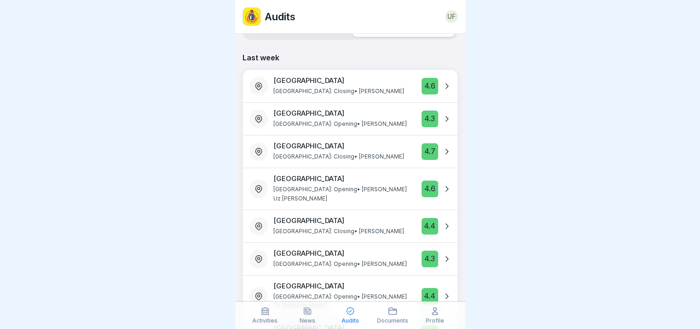
click at [442, 254] on icon at bounding box center [446, 258] width 9 height 9
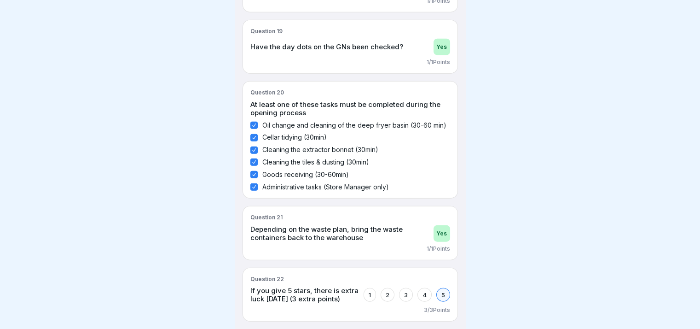
scroll to position [7, 0]
